Goal: Find specific page/section: Find specific page/section

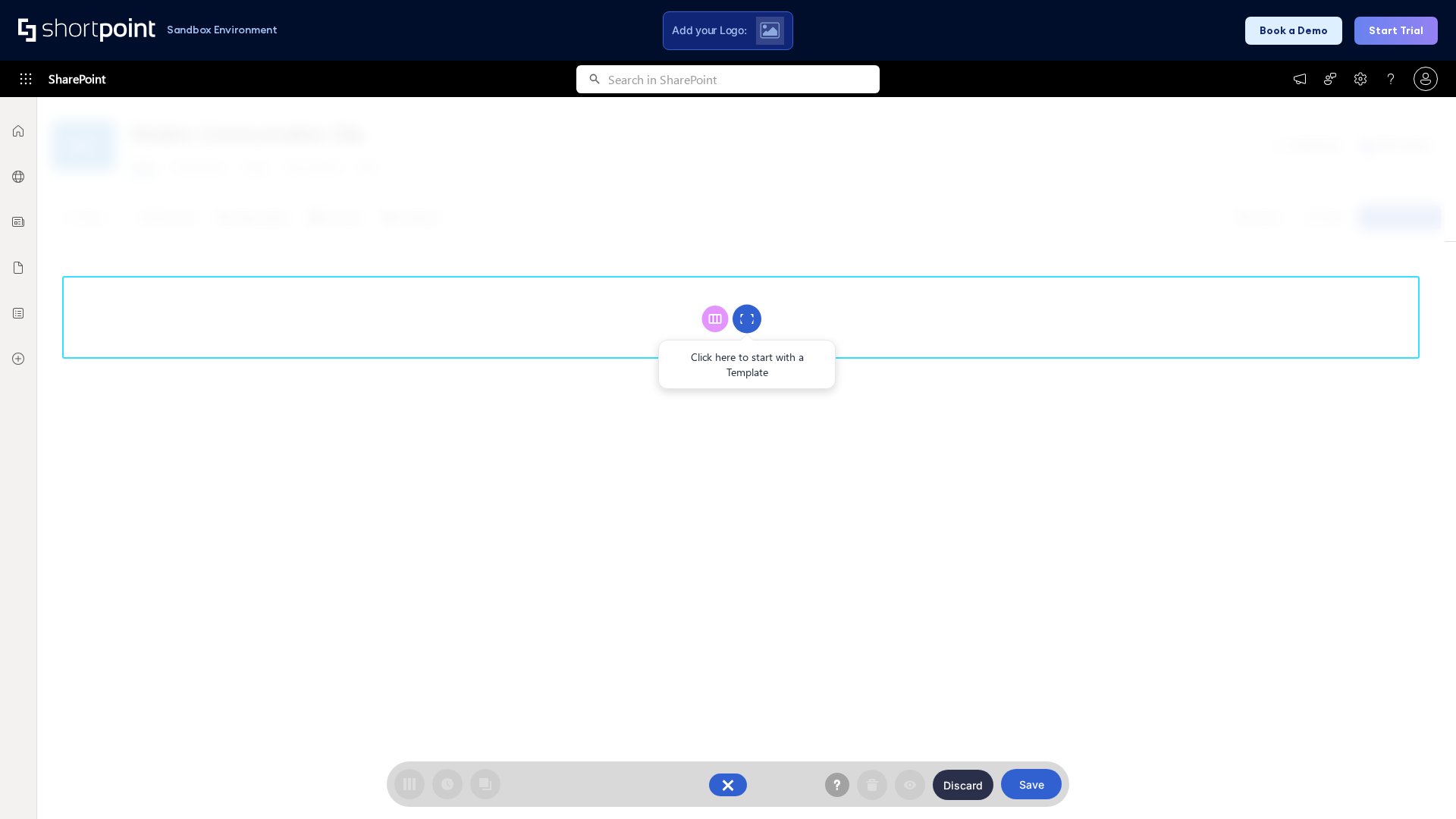
click at [747, 318] on circle at bounding box center [746, 319] width 28 height 28
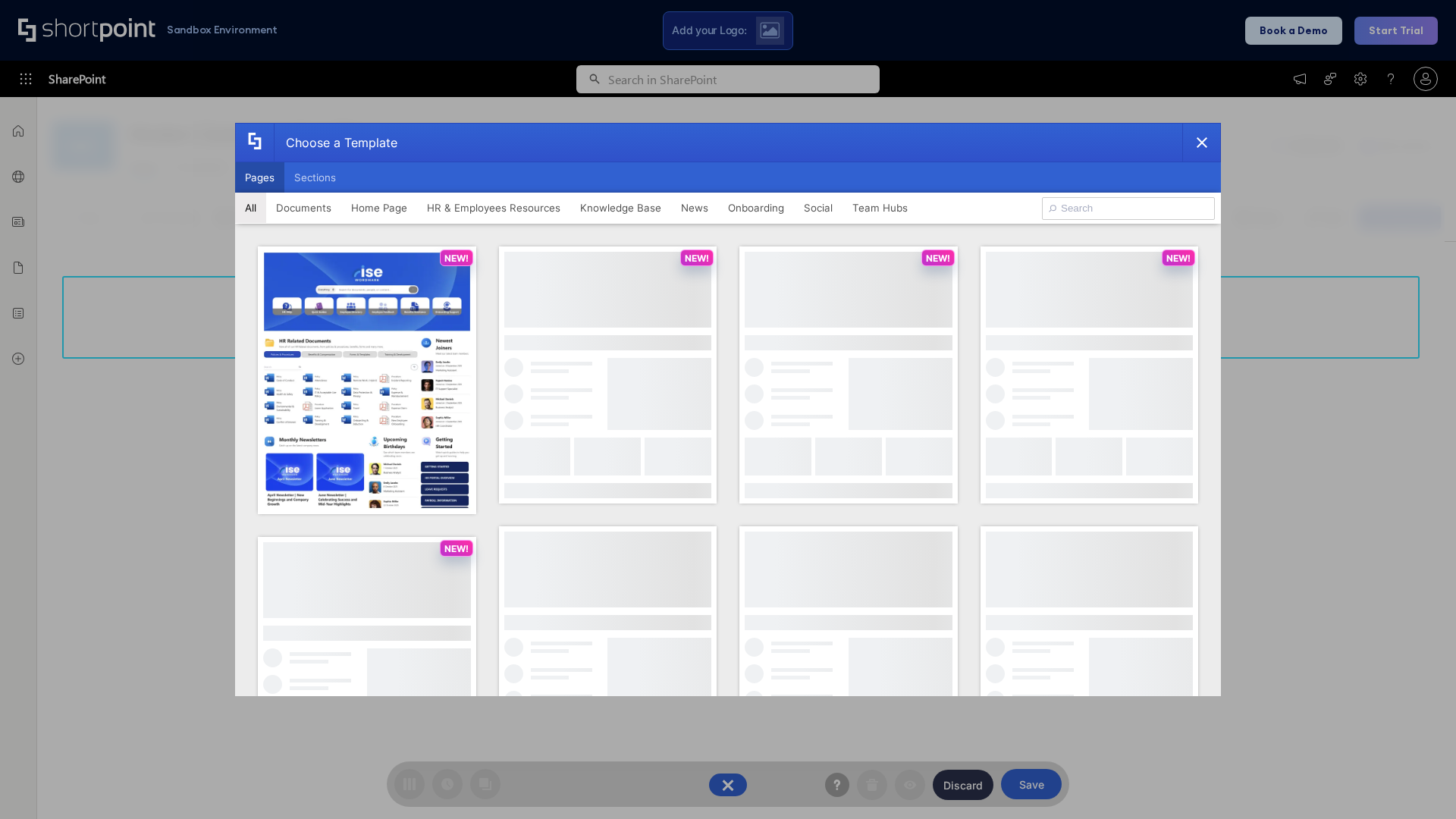
click at [259, 178] on button "Pages" at bounding box center [259, 177] width 50 height 30
type input "Documents 1"
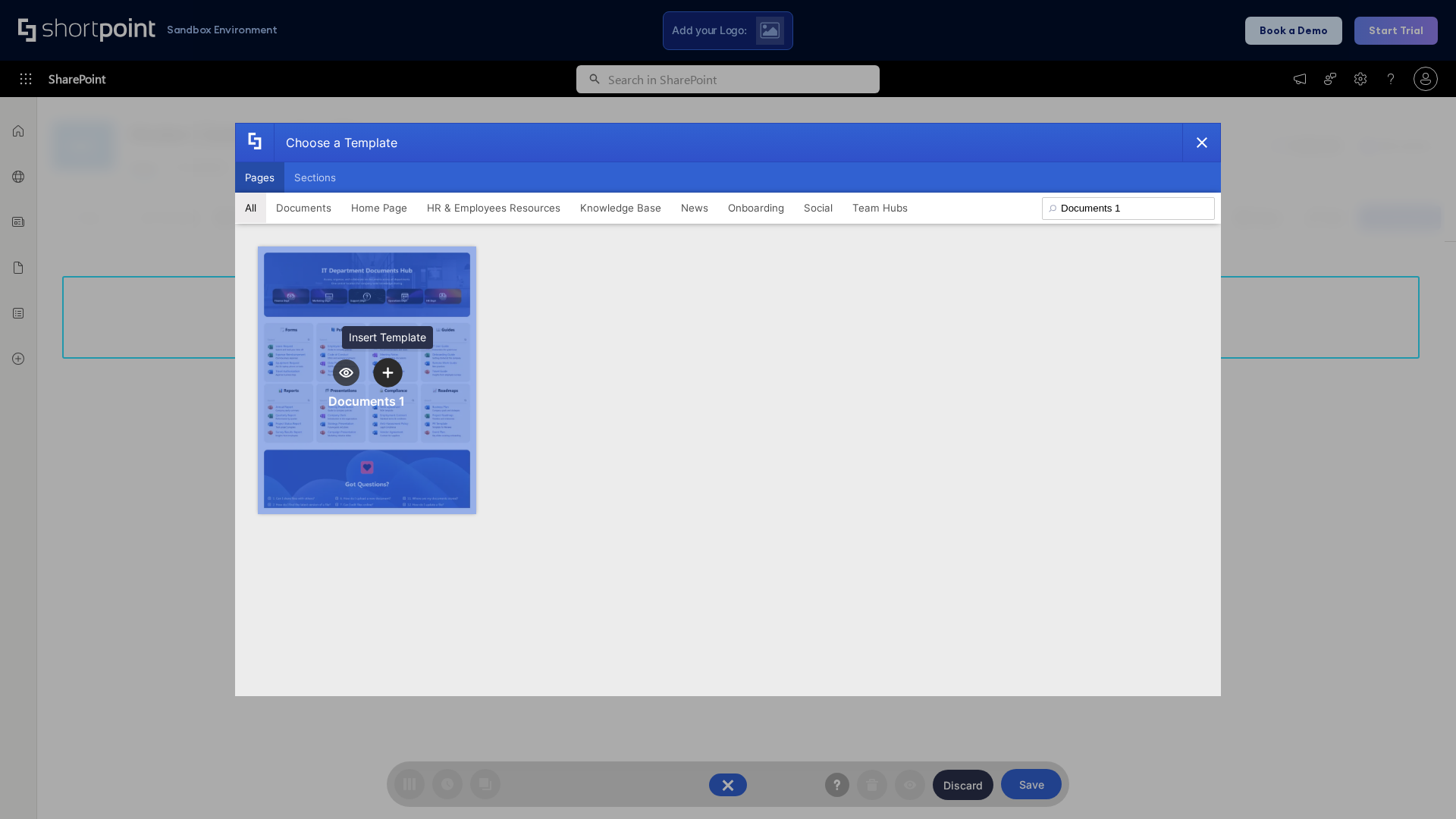
click at [388, 372] on icon "template selector" at bounding box center [388, 372] width 11 height 11
